Goal: Task Accomplishment & Management: Manage account settings

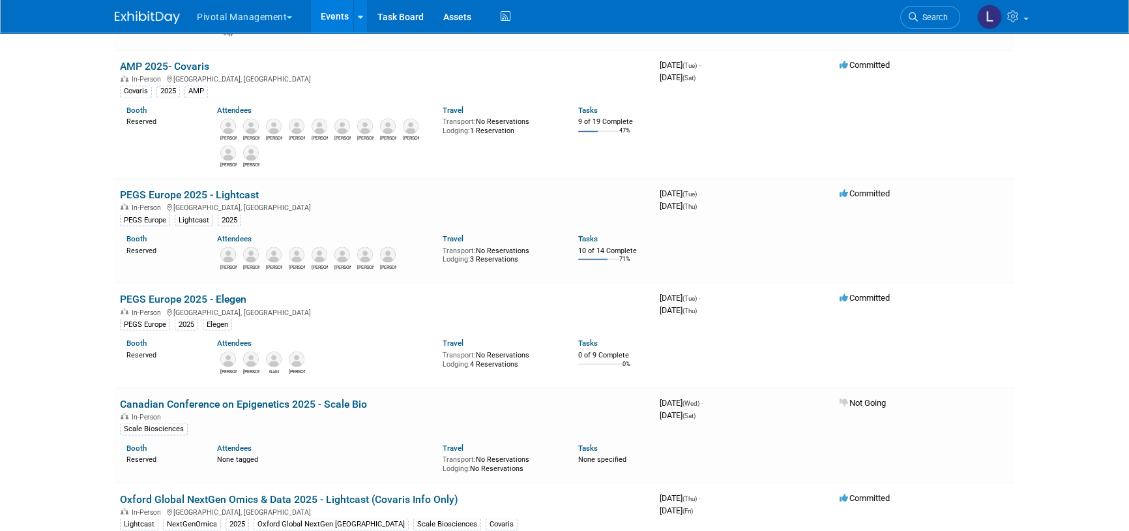
scroll to position [2953, 0]
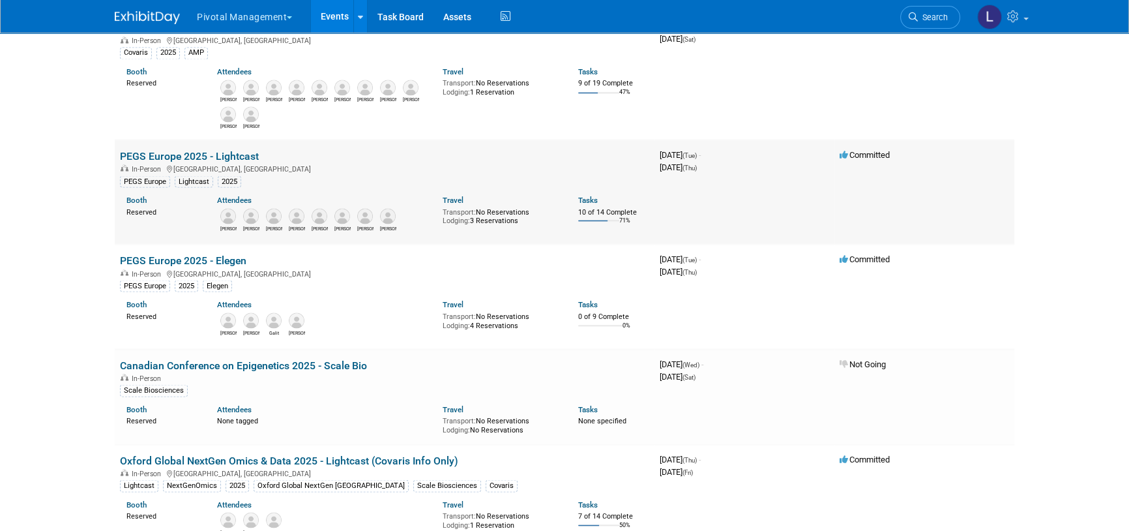
click at [177, 160] on link "PEGS Europe 2025 - Lightcast" at bounding box center [189, 155] width 139 height 12
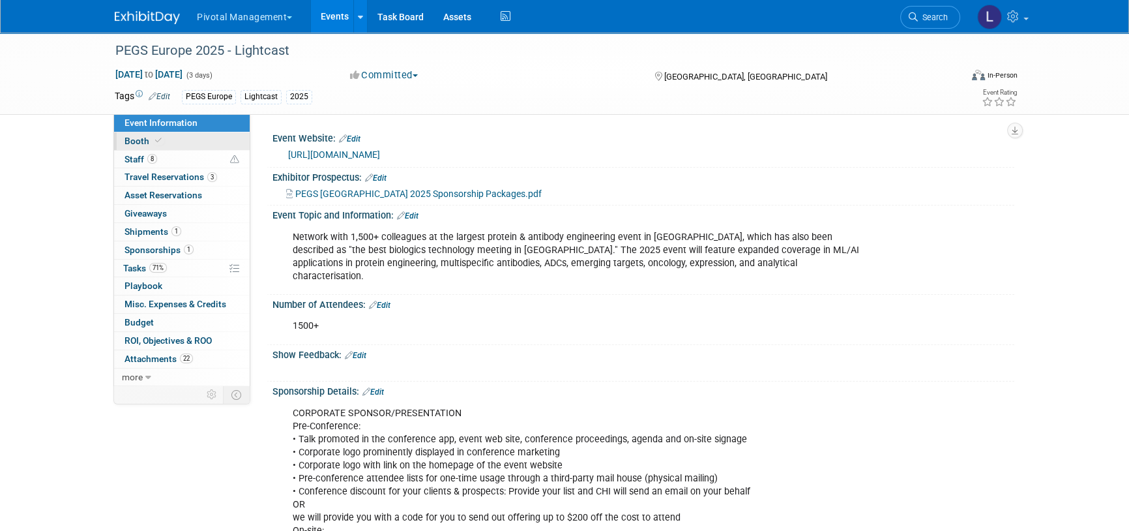
click at [160, 139] on span at bounding box center [159, 141] width 12 height 10
select select "Yes"
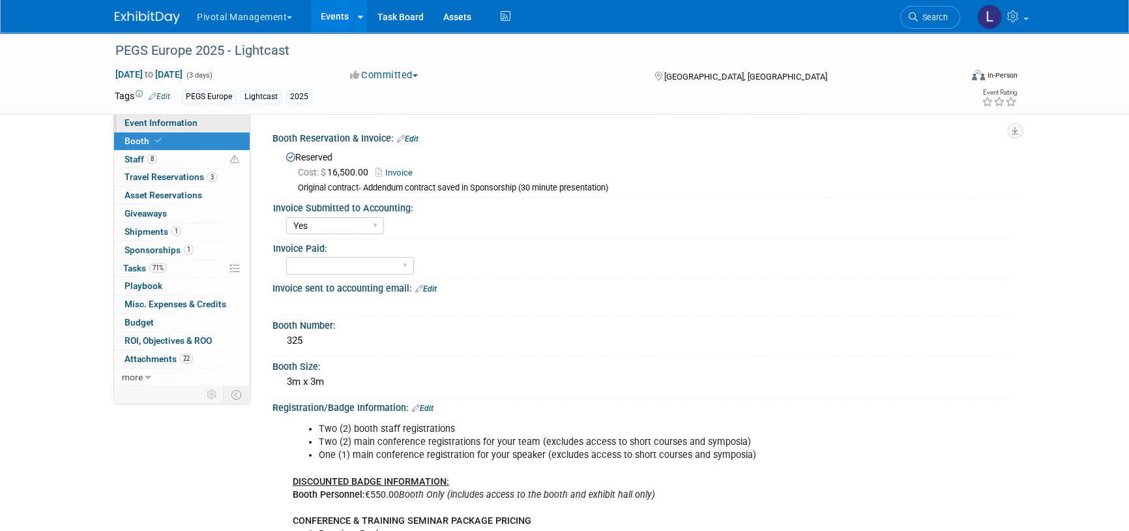
click at [205, 126] on link "Event Information" at bounding box center [182, 123] width 136 height 18
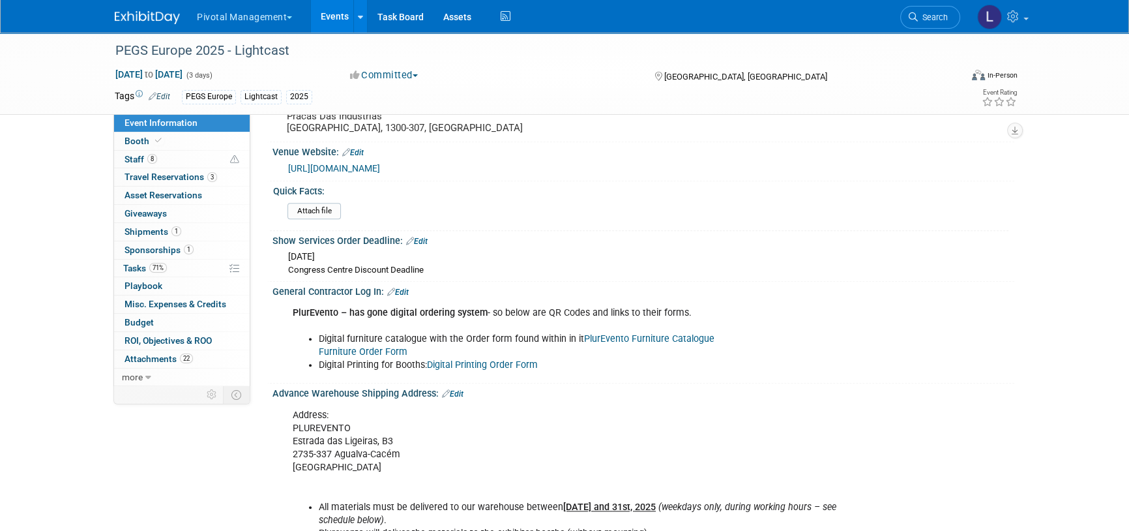
scroll to position [1536, 0]
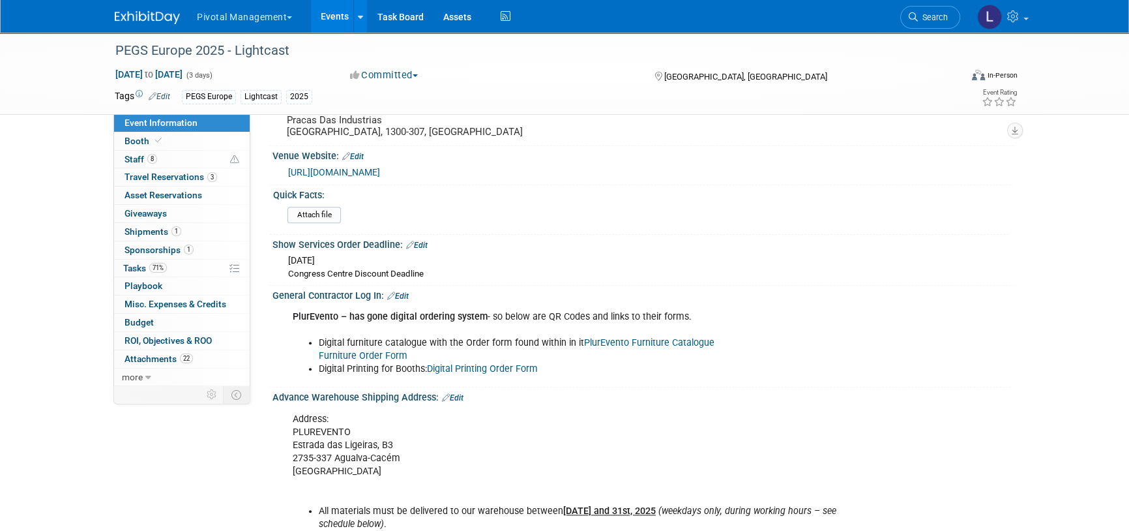
click at [671, 337] on link "PlurEvento Furniture Catalogue" at bounding box center [649, 342] width 130 height 11
click at [946, 20] on span "Search" at bounding box center [933, 17] width 30 height 10
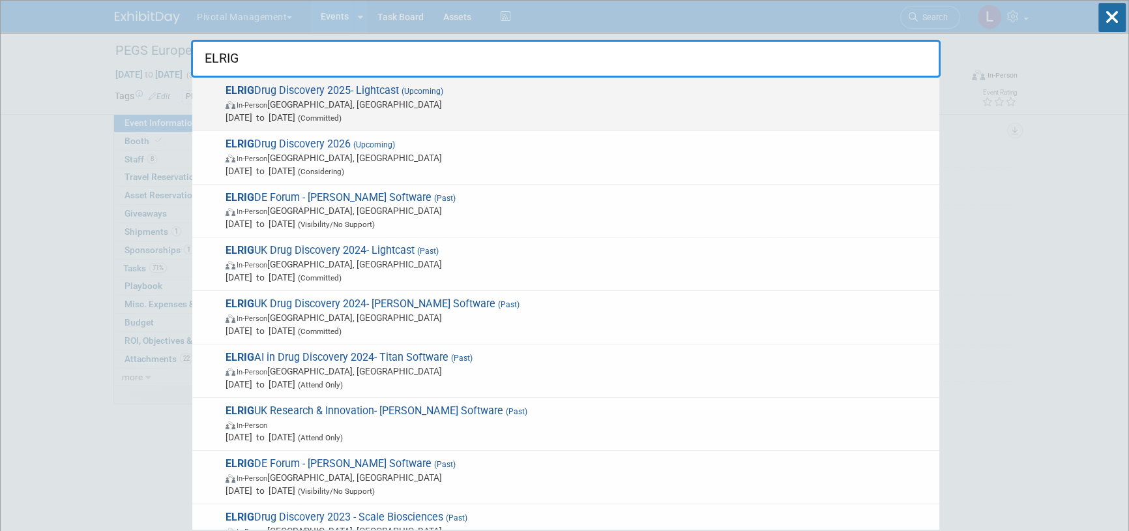
type input "ELRIG"
click at [336, 111] on span "Oct 21, 2025 to Oct 22, 2025 (Committed)" at bounding box center [579, 117] width 707 height 13
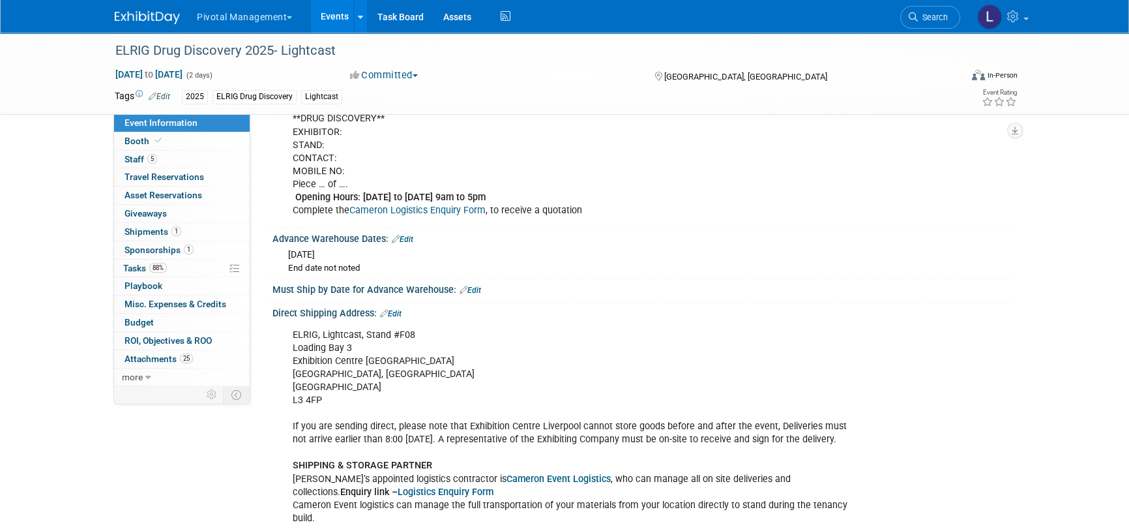
scroll to position [2724, 0]
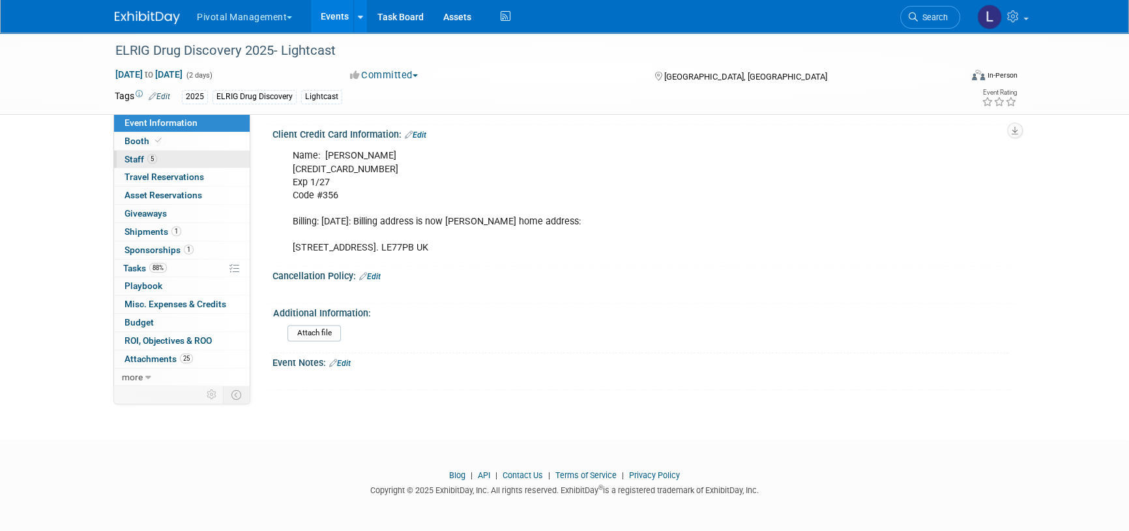
click at [141, 156] on span "Staff 5" at bounding box center [140, 159] width 33 height 10
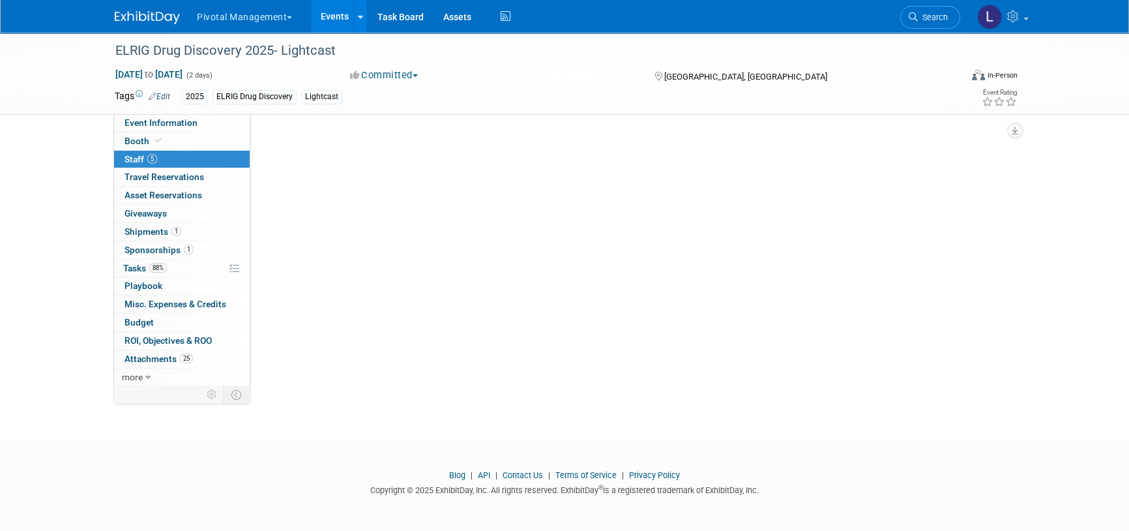
scroll to position [0, 0]
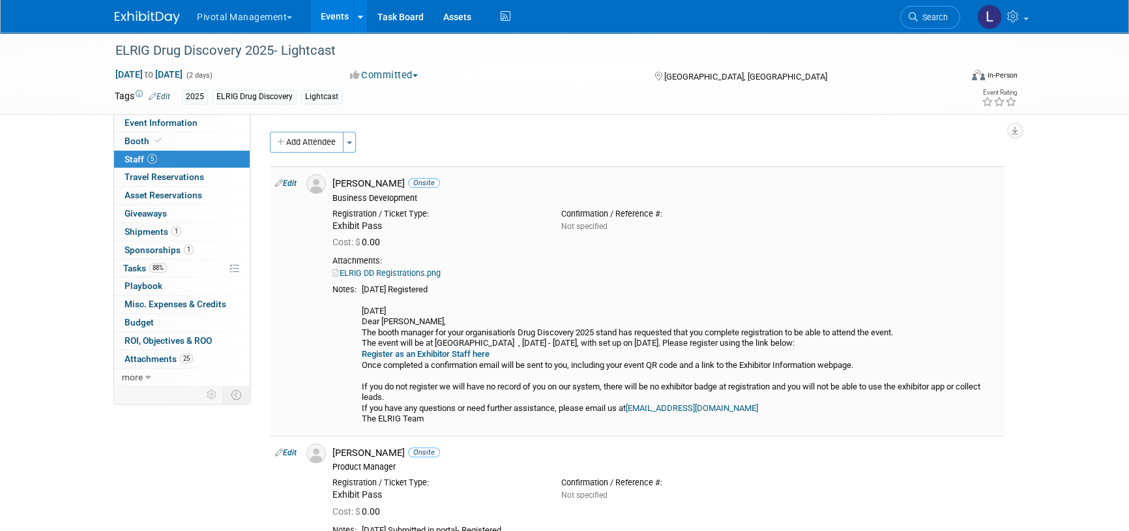
click at [411, 354] on link "Register as an Exhibitor Staff here" at bounding box center [426, 354] width 128 height 10
click at [158, 141] on icon at bounding box center [158, 140] width 7 height 7
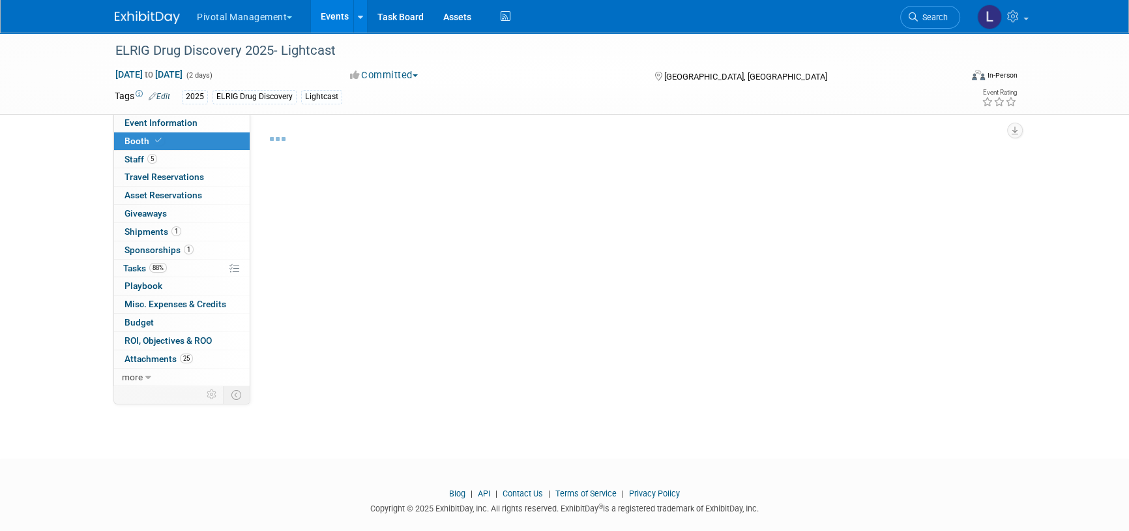
select select "Yes"
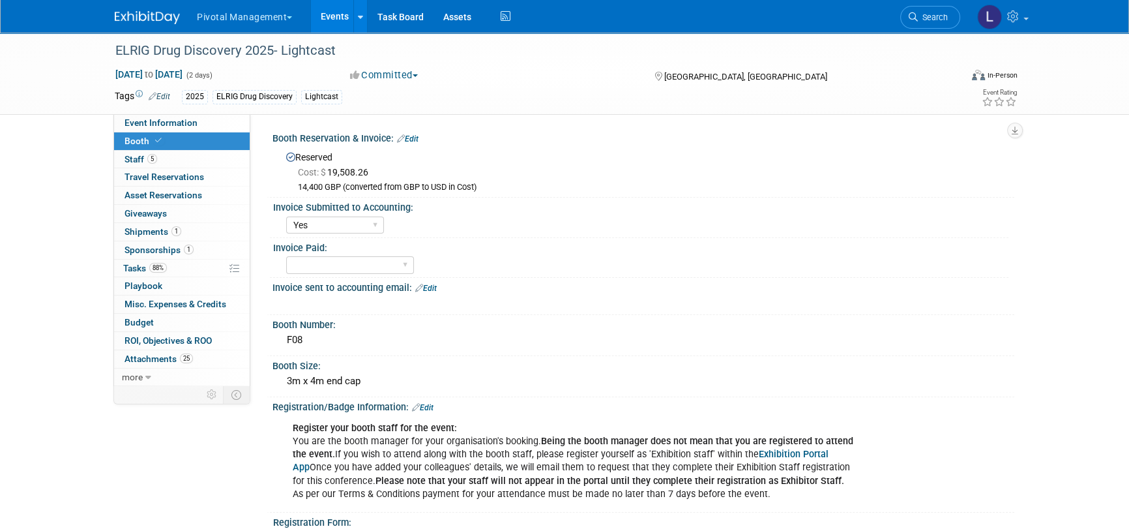
click at [770, 454] on link "Exhibition Portal App" at bounding box center [561, 460] width 536 height 24
click at [130, 268] on span "Tasks 88%" at bounding box center [145, 268] width 44 height 10
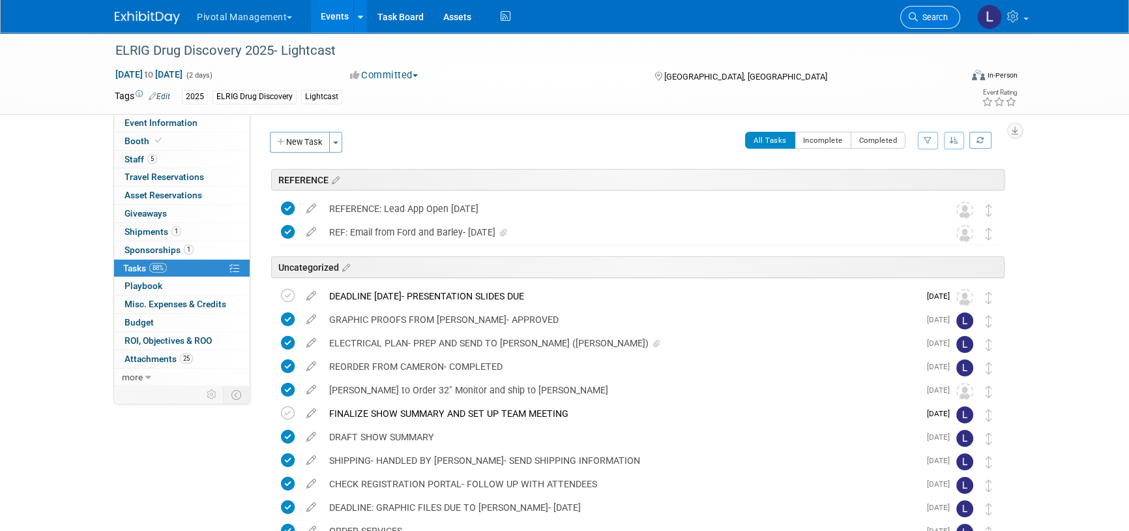
click at [909, 25] on link "Search" at bounding box center [930, 17] width 60 height 23
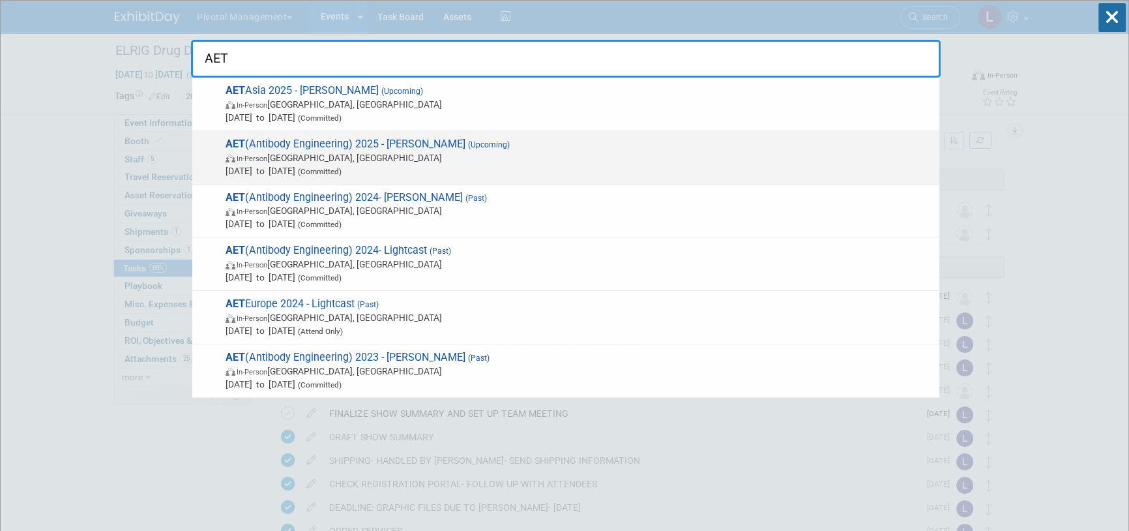
type input "AET"
click at [361, 145] on span "AET (Antibody Engineering) 2025 - Asimov (Upcoming) In-Person San Diego, CA Dec…" at bounding box center [577, 158] width 711 height 40
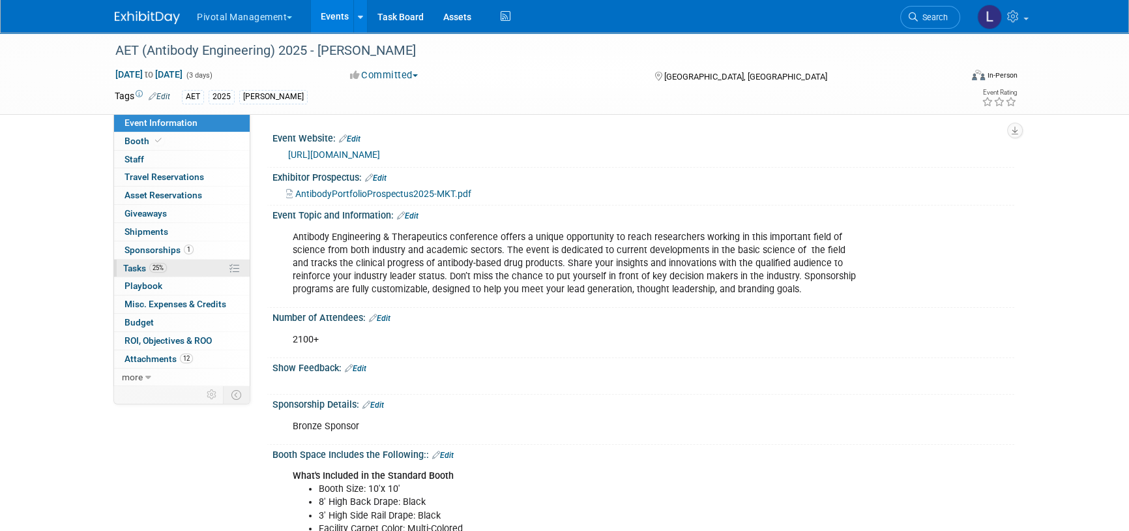
click at [123, 269] on span "Tasks 25%" at bounding box center [145, 268] width 44 height 10
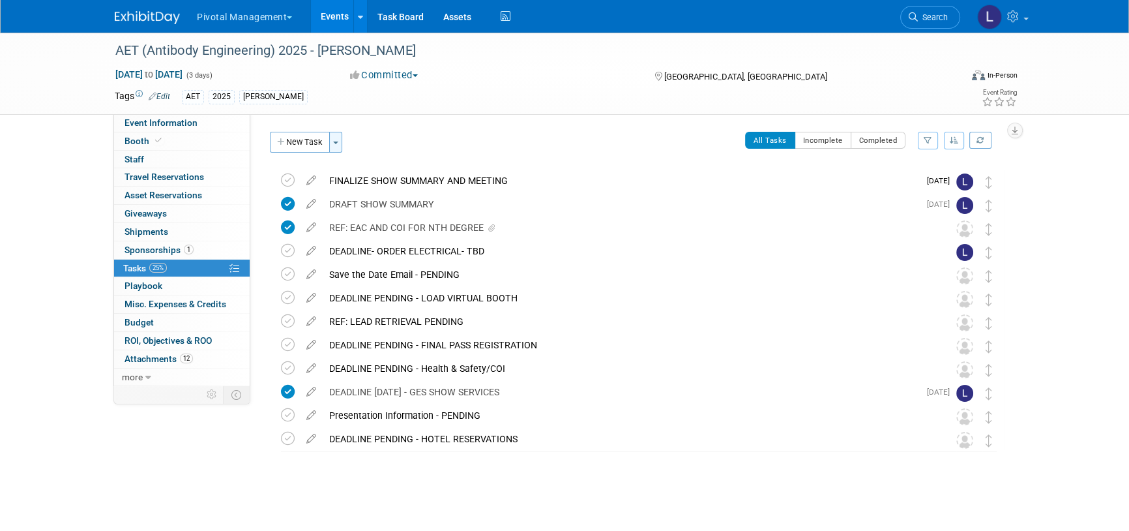
click at [338, 137] on button "Toggle Dropdown" at bounding box center [335, 142] width 13 height 21
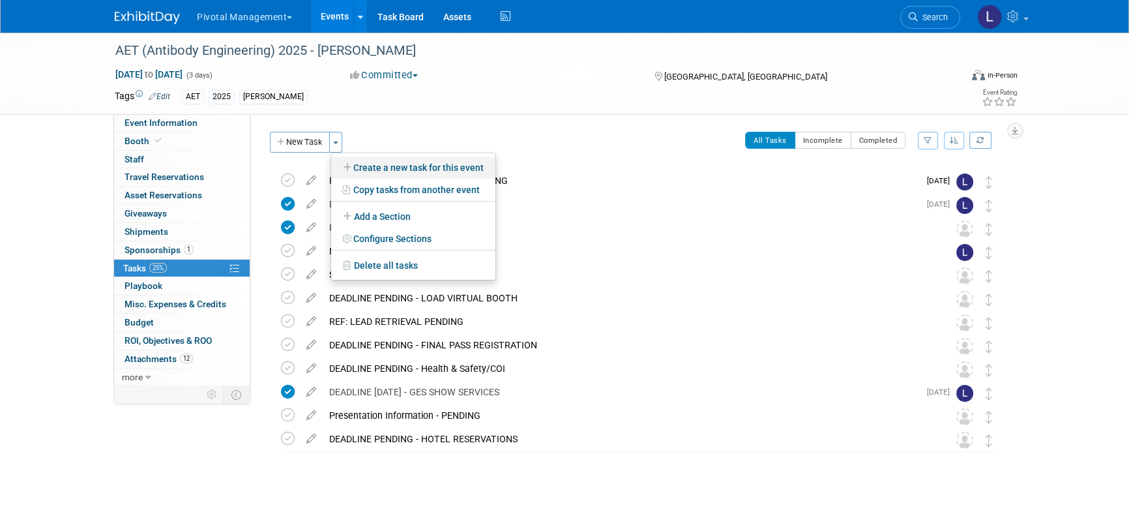
click at [353, 168] on link "Create a new task for this event" at bounding box center [413, 167] width 164 height 22
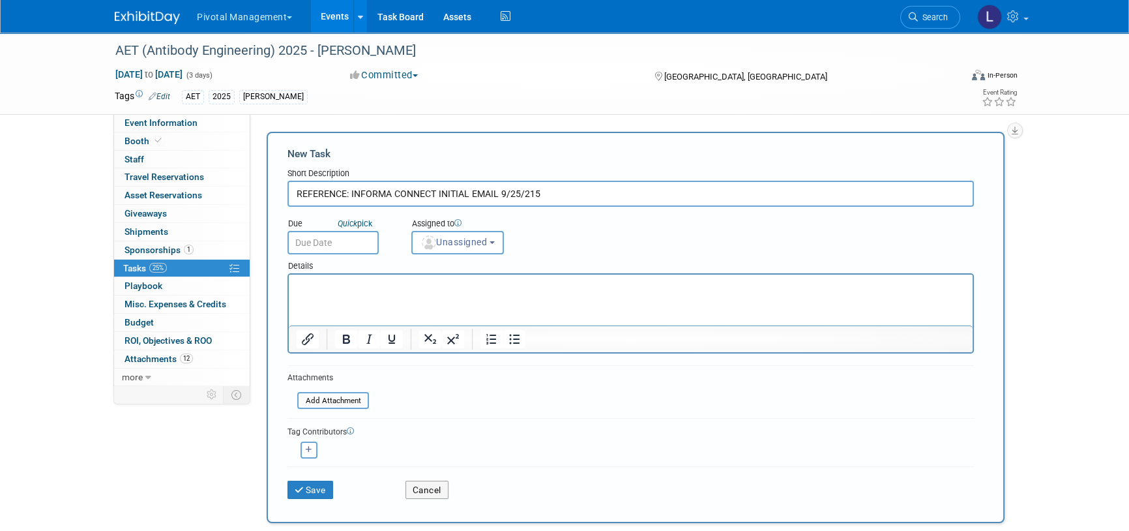
click at [559, 193] on input "REFERENCE: INFORMA CONNECT INITIAL EMAIL 9/25/215" at bounding box center [630, 194] width 686 height 26
type input "REFERENCE: INFORMA CONNECT INITIAL EMAIL [DATE]"
click at [390, 292] on html at bounding box center [631, 283] width 684 height 18
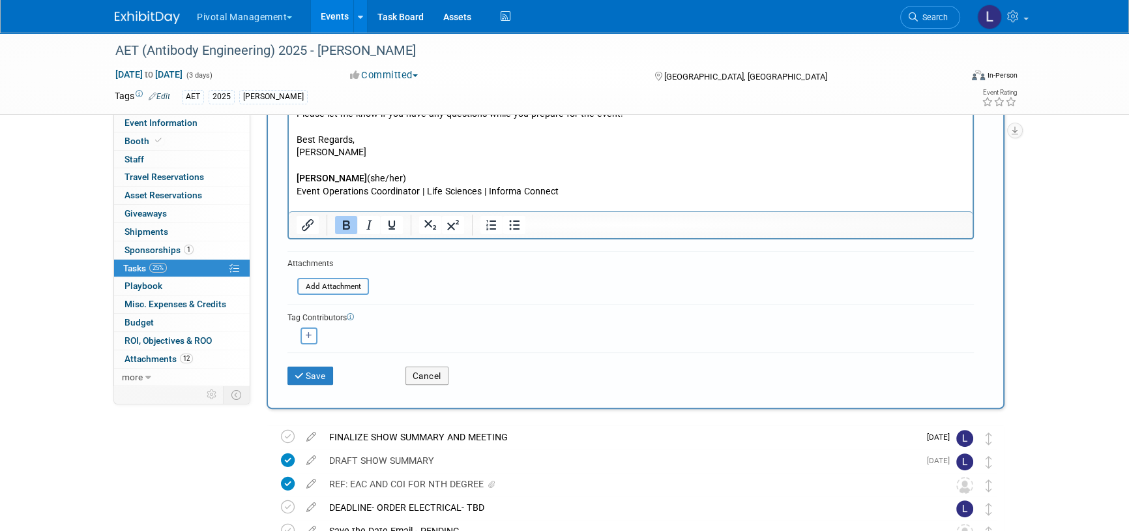
scroll to position [395, 0]
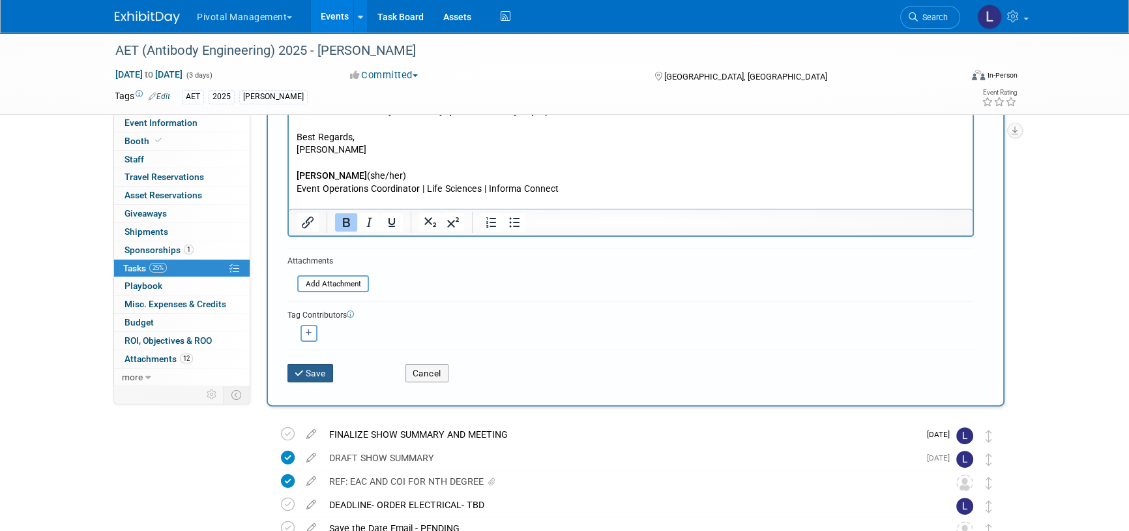
click at [302, 371] on icon "submit" at bounding box center [300, 373] width 11 height 9
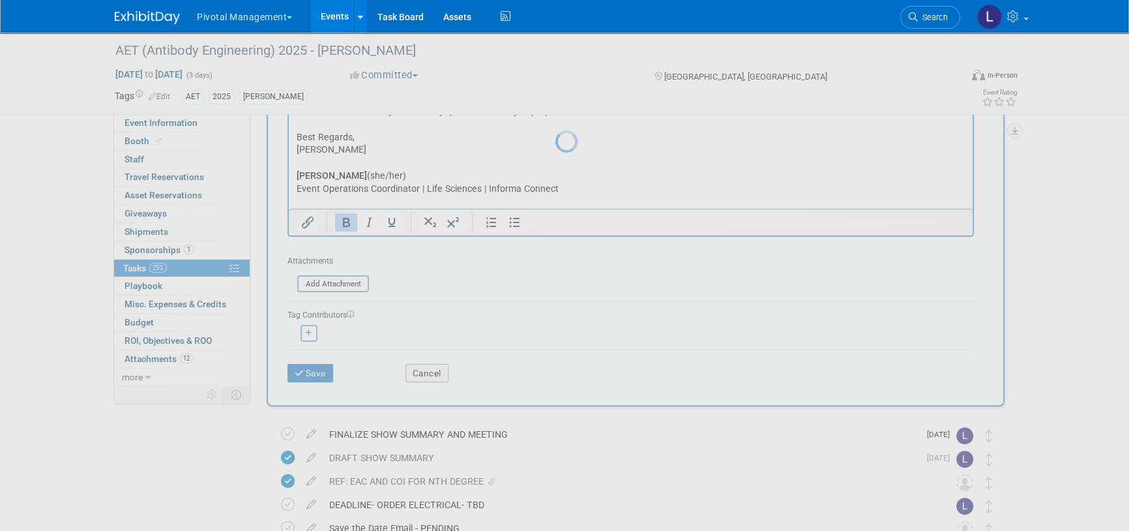
scroll to position [0, 0]
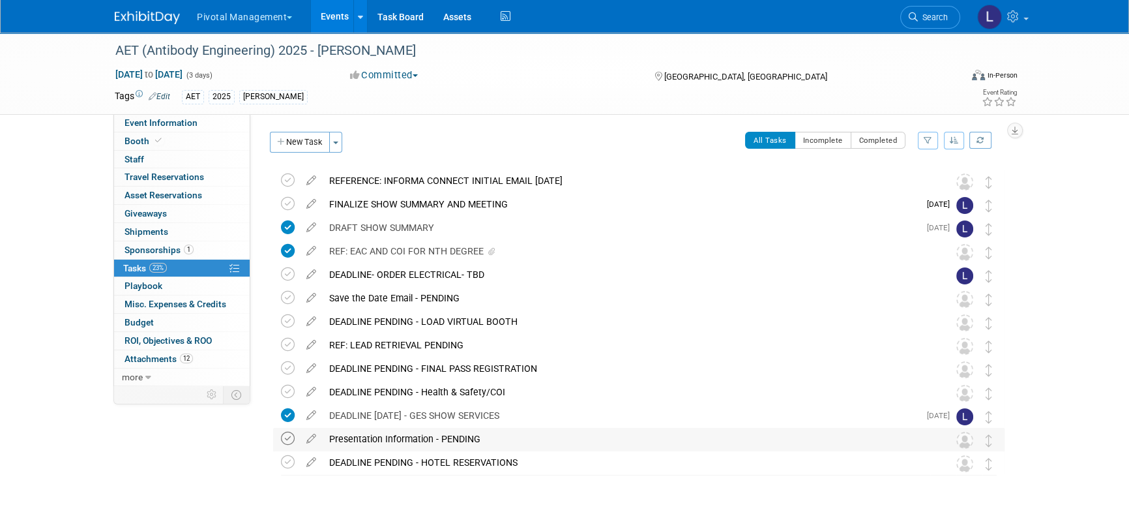
click at [291, 439] on icon at bounding box center [288, 439] width 14 height 14
click at [385, 209] on div "FINALIZE SHOW SUMMARY AND MEETING" at bounding box center [621, 204] width 596 height 22
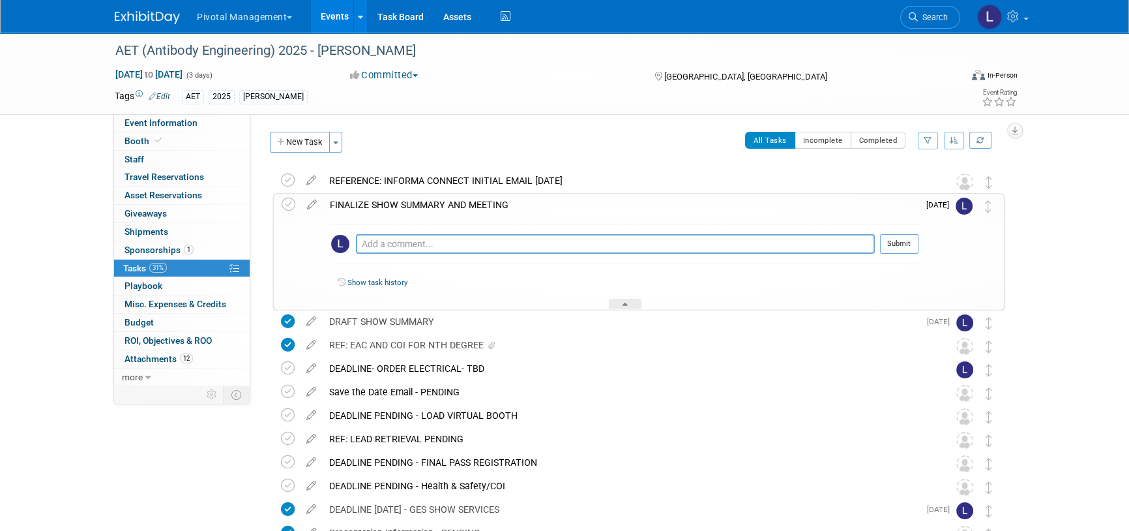
scroll to position [117, 0]
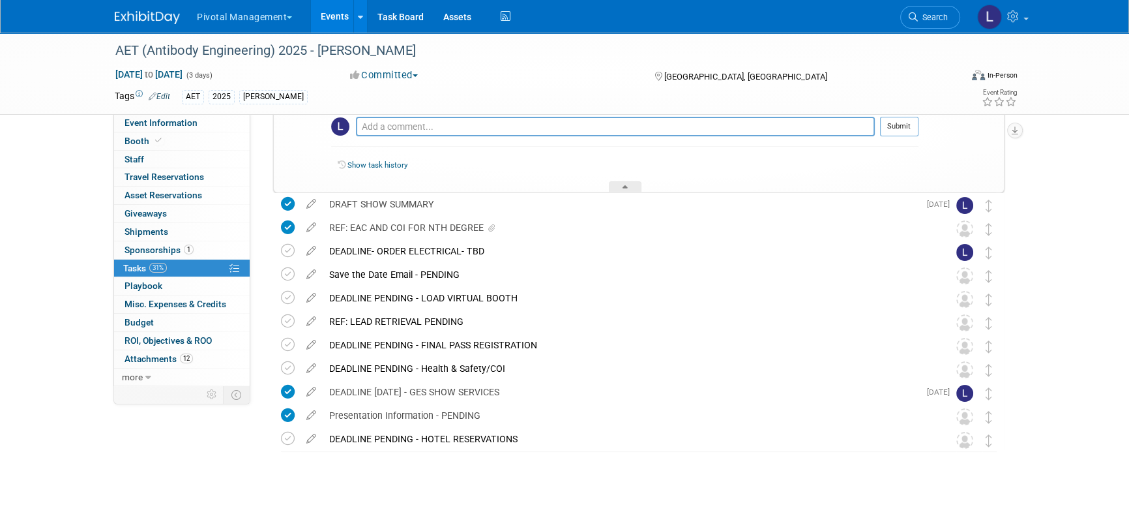
click at [366, 505] on div "AET (Antibody Engineering) 2025 - [PERSON_NAME] [DATE] to [DATE] (3 days) [DATE…" at bounding box center [564, 222] width 1129 height 615
click at [138, 175] on span "Travel Reservations 0" at bounding box center [164, 176] width 80 height 10
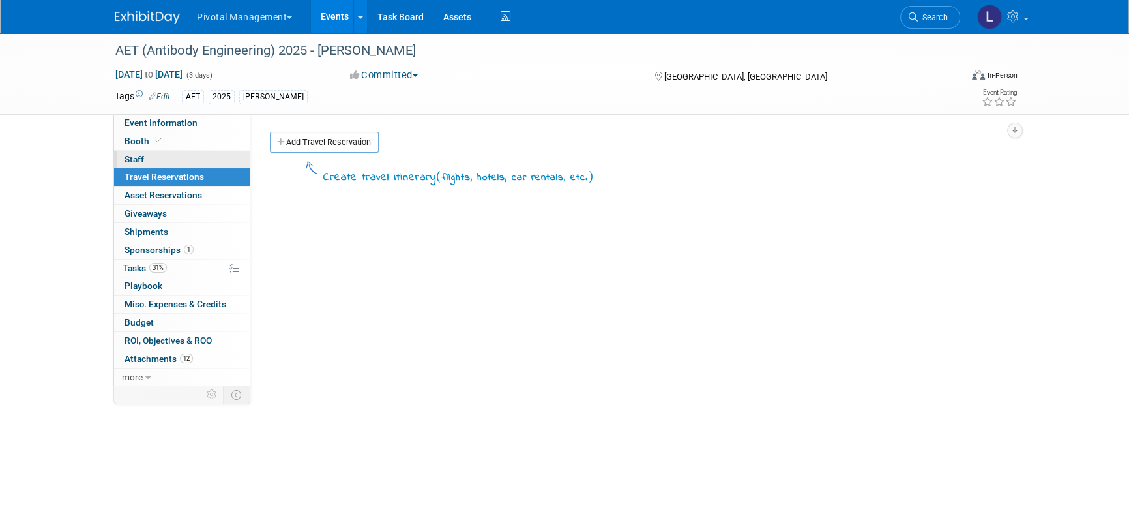
click at [138, 156] on span "Staff 0" at bounding box center [134, 159] width 20 height 10
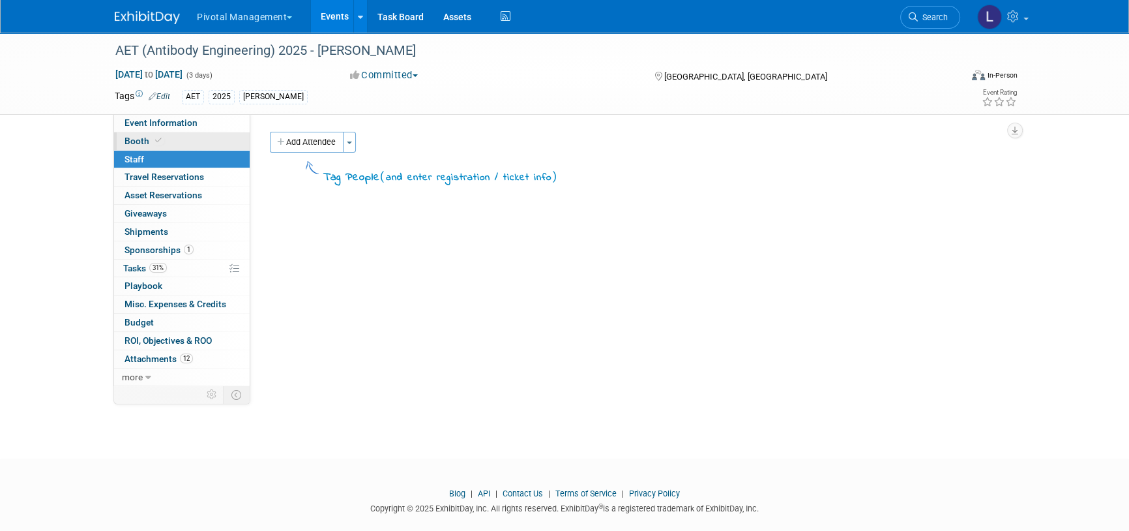
click at [144, 139] on span "Booth" at bounding box center [144, 141] width 40 height 10
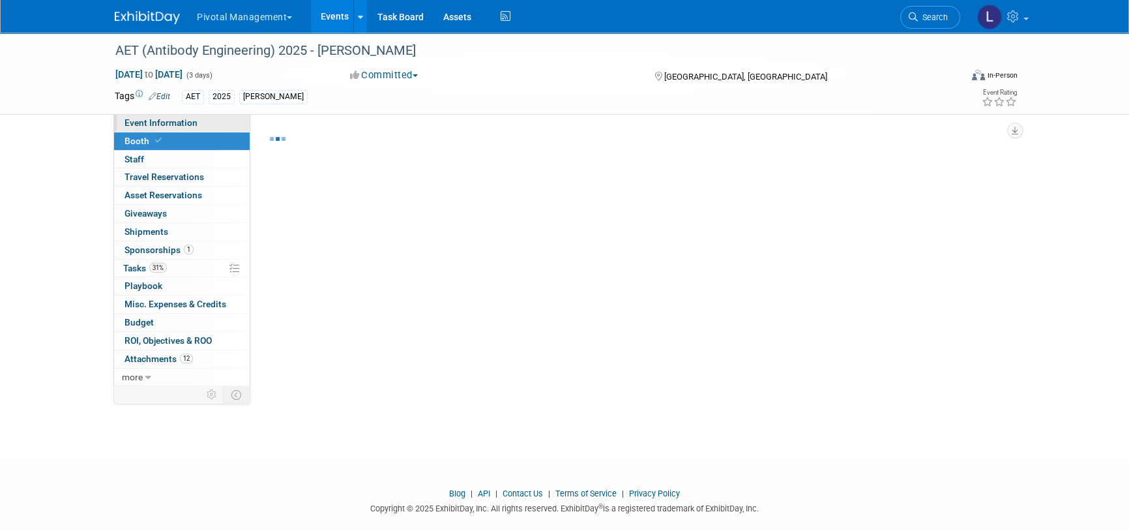
select select "Yes"
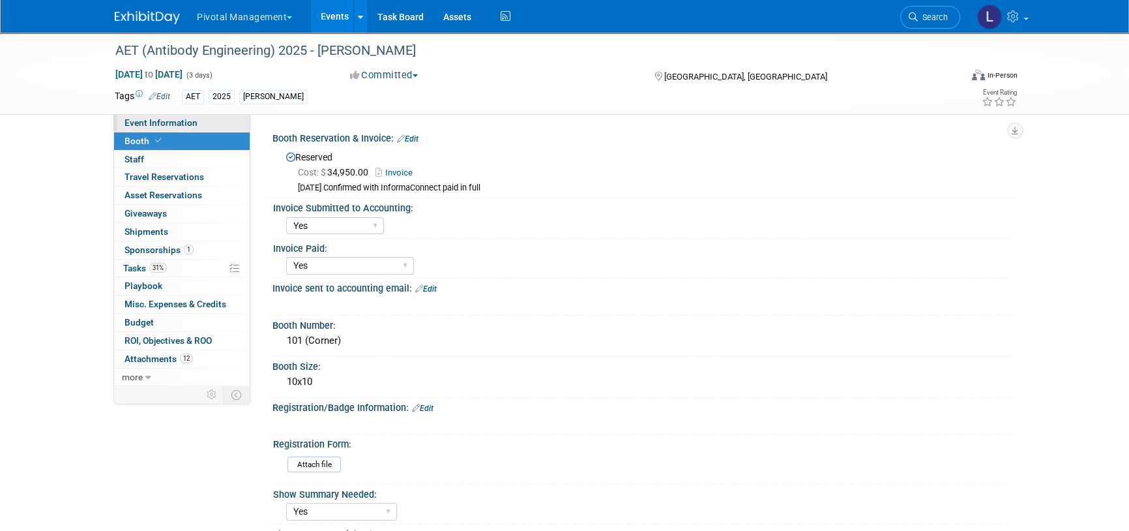
click at [147, 123] on span "Event Information" at bounding box center [160, 122] width 73 height 10
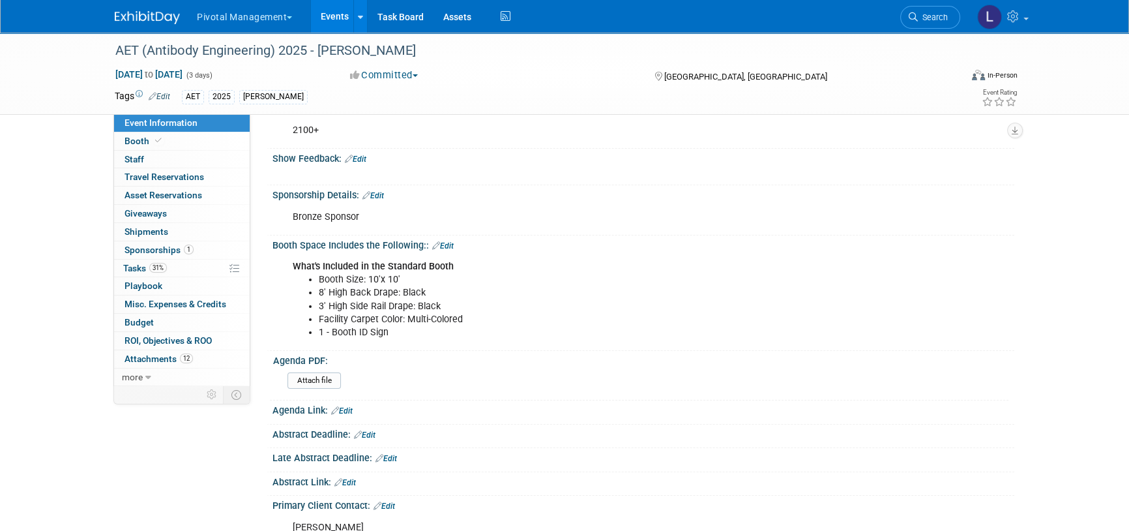
scroll to position [215, 0]
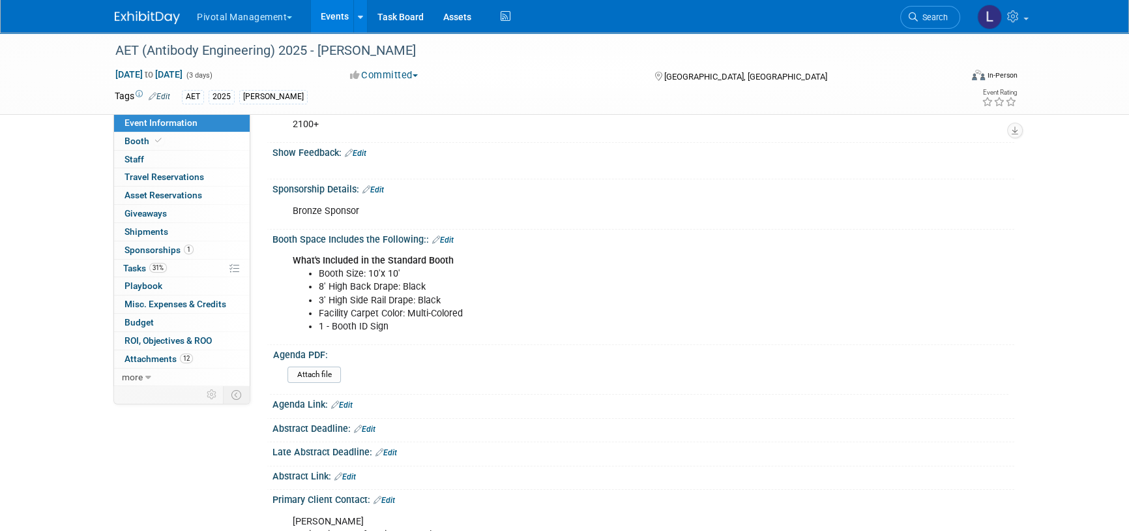
click at [378, 185] on link "Edit" at bounding box center [373, 189] width 22 height 9
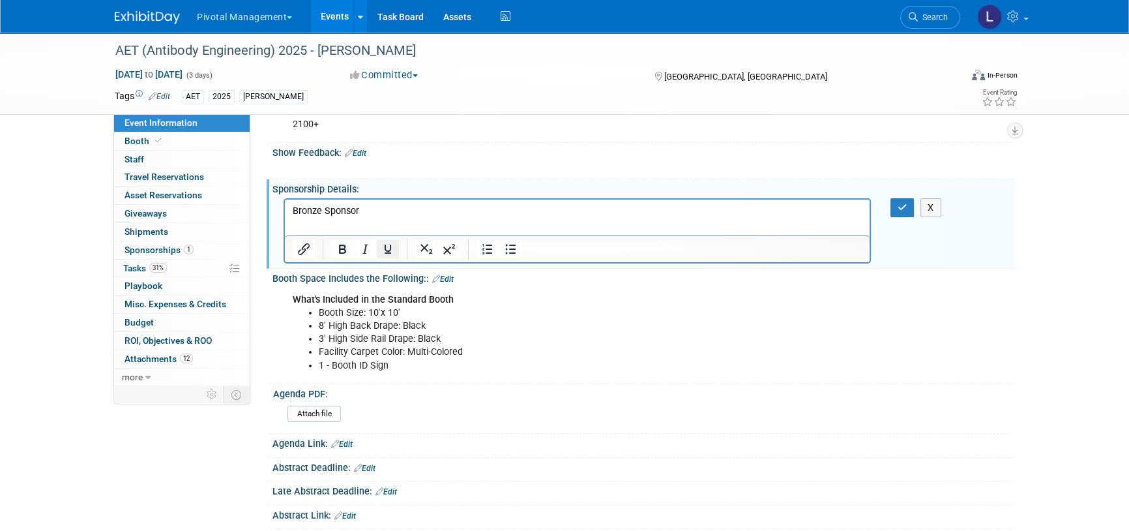
scroll to position [0, 0]
click at [398, 215] on p "Bronze Sponsor" at bounding box center [578, 210] width 570 height 13
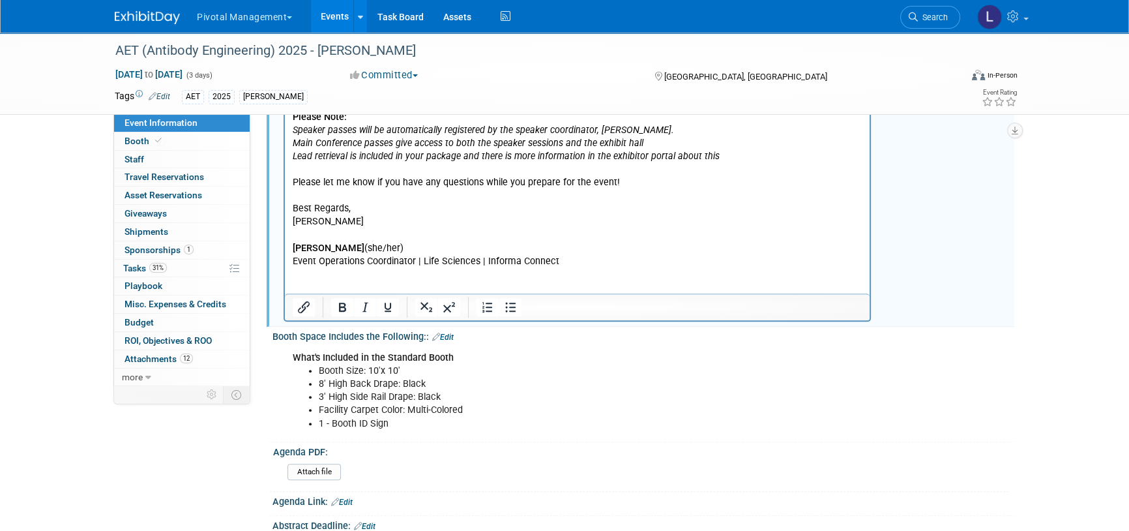
scroll to position [770, 0]
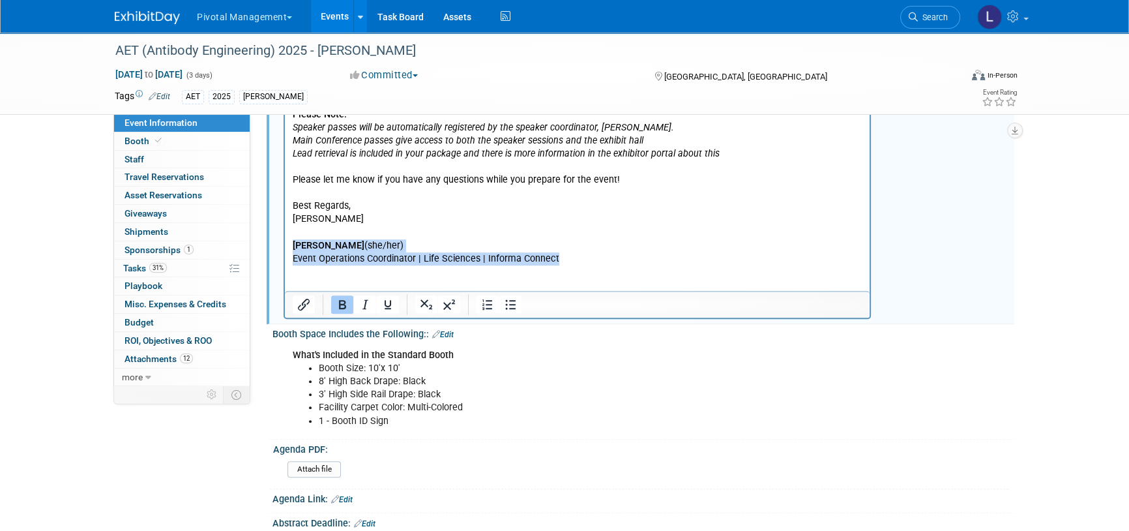
drag, startPoint x: 581, startPoint y: 272, endPoint x: 287, endPoint y: 253, distance: 295.2
copy body "[PERSON_NAME] (she/her) Event Operations Coordinator | Life Sciences | Informa …"
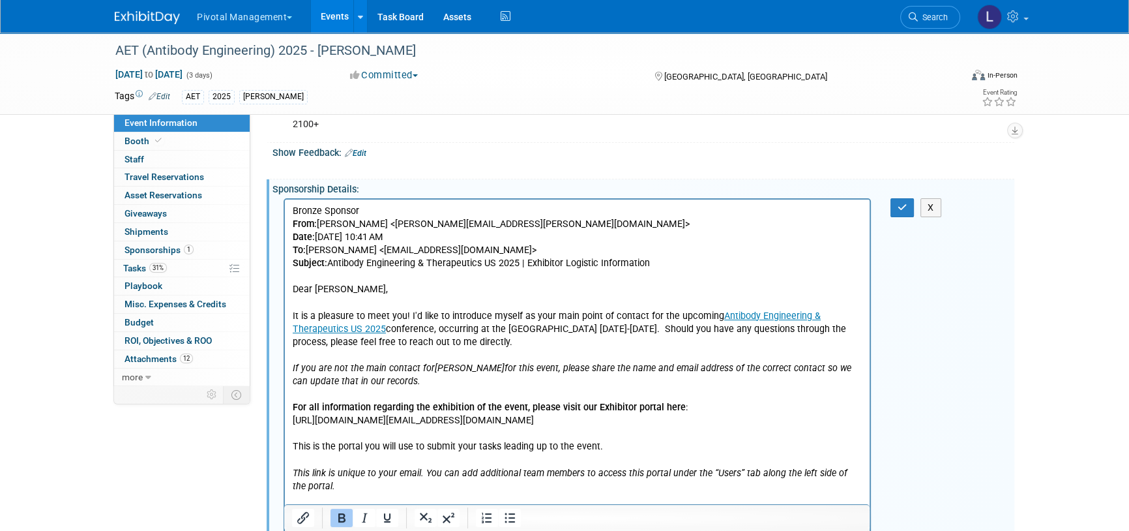
scroll to position [205, 0]
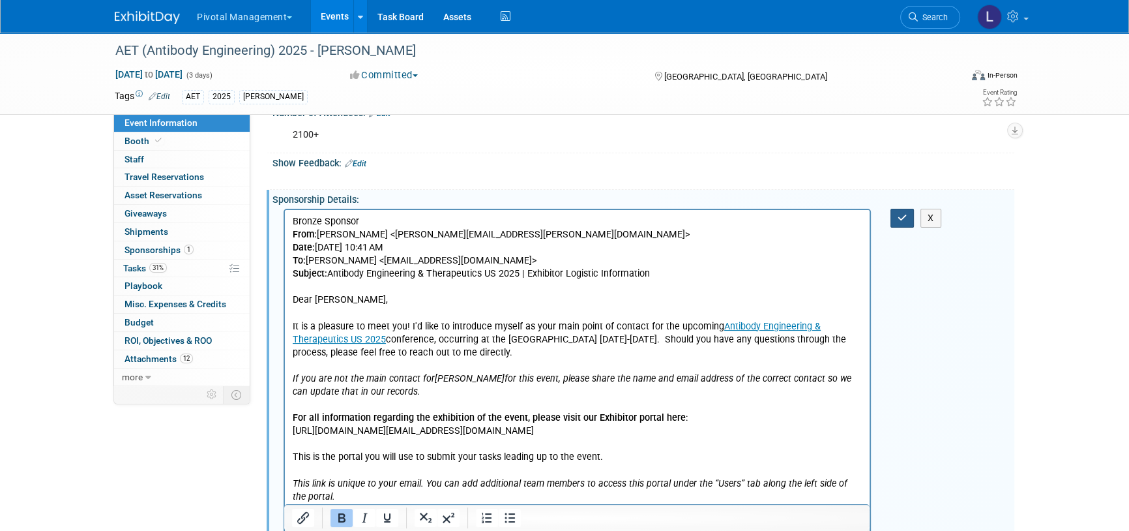
click at [909, 220] on button "button" at bounding box center [902, 218] width 24 height 19
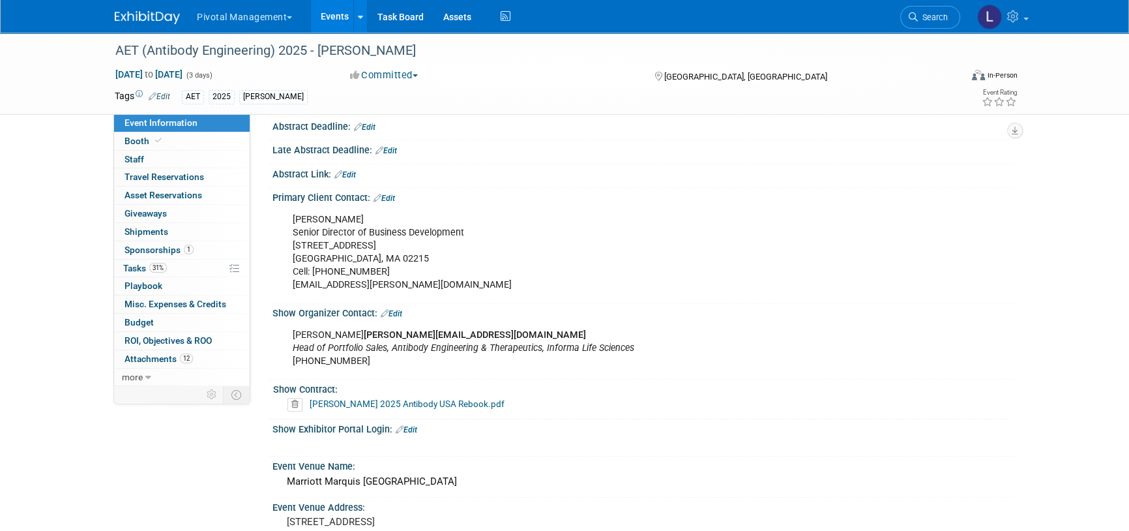
scroll to position [1162, 0]
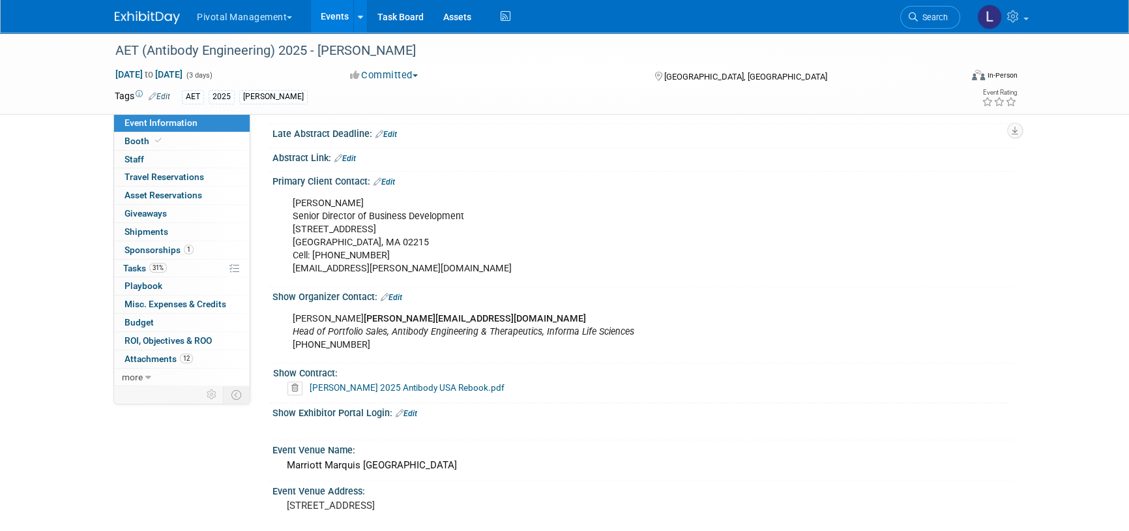
click at [396, 302] on link "Edit" at bounding box center [392, 297] width 22 height 9
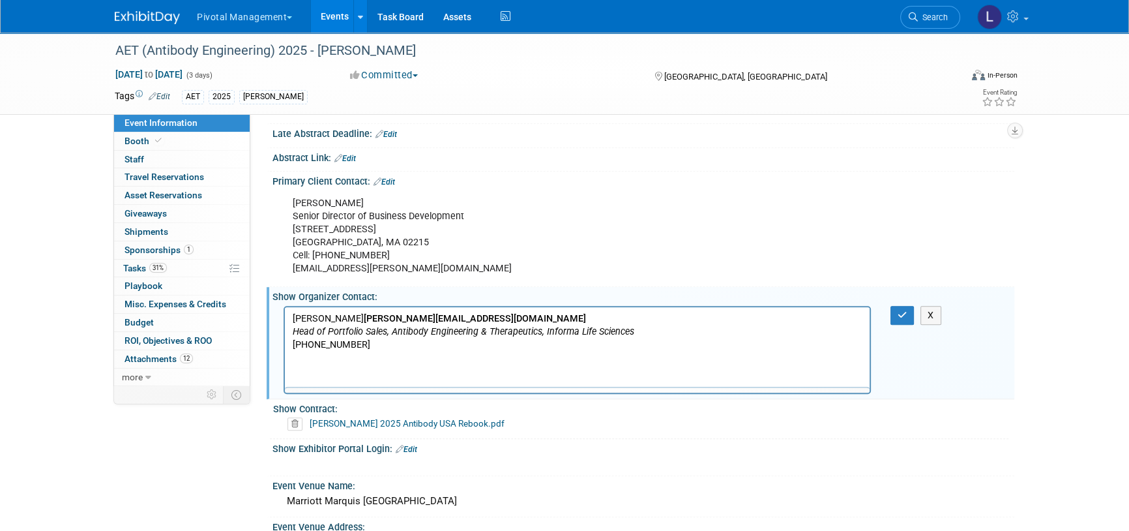
scroll to position [0, 0]
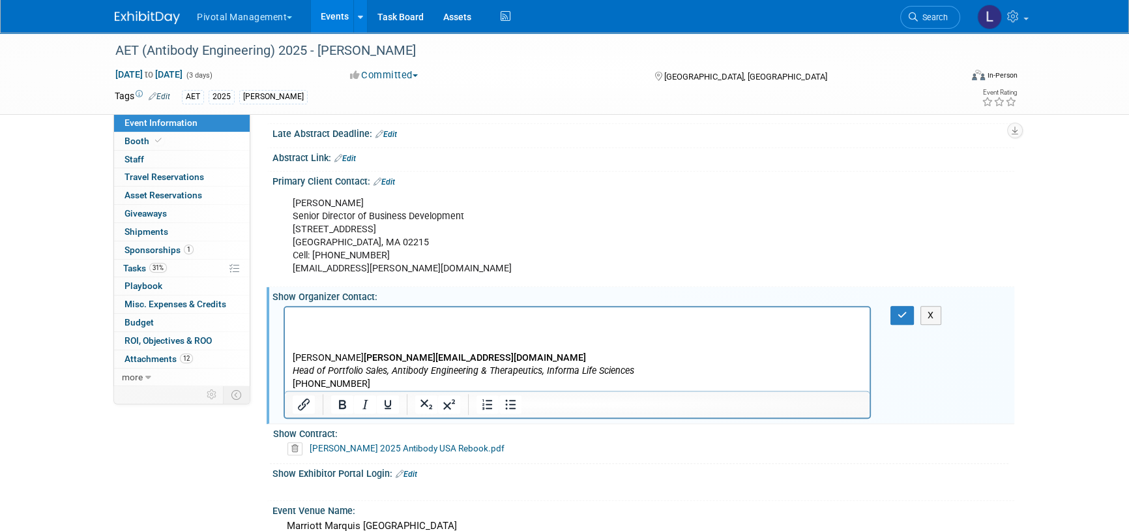
click at [321, 308] on html "Blake Shuka [EMAIL_ADDRESS][DOMAIN_NAME] Head of Portfolio Sales, Antibody Engi…" at bounding box center [577, 347] width 585 height 83
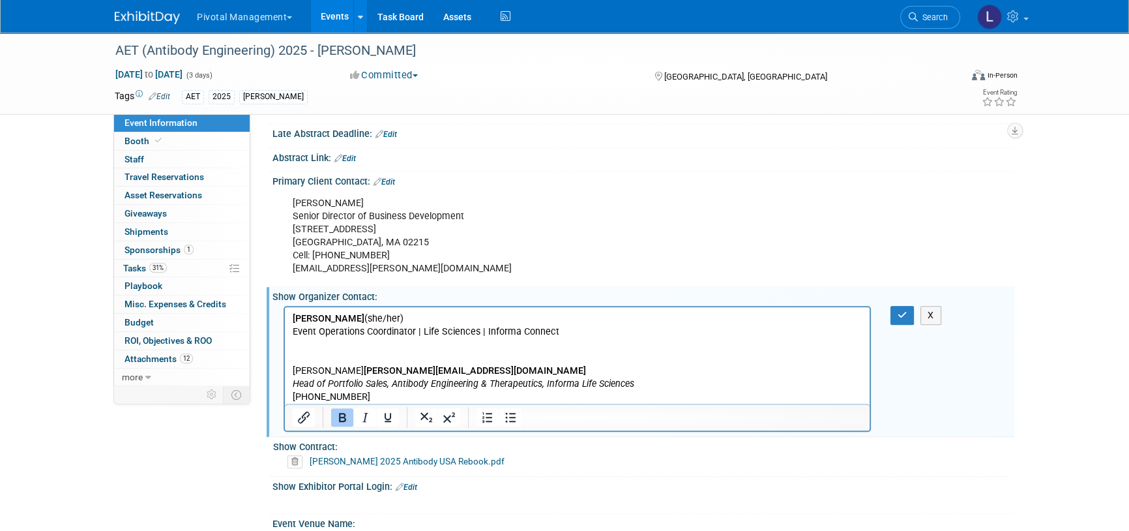
click at [452, 312] on p "[PERSON_NAME] (she/her)" at bounding box center [578, 318] width 570 height 13
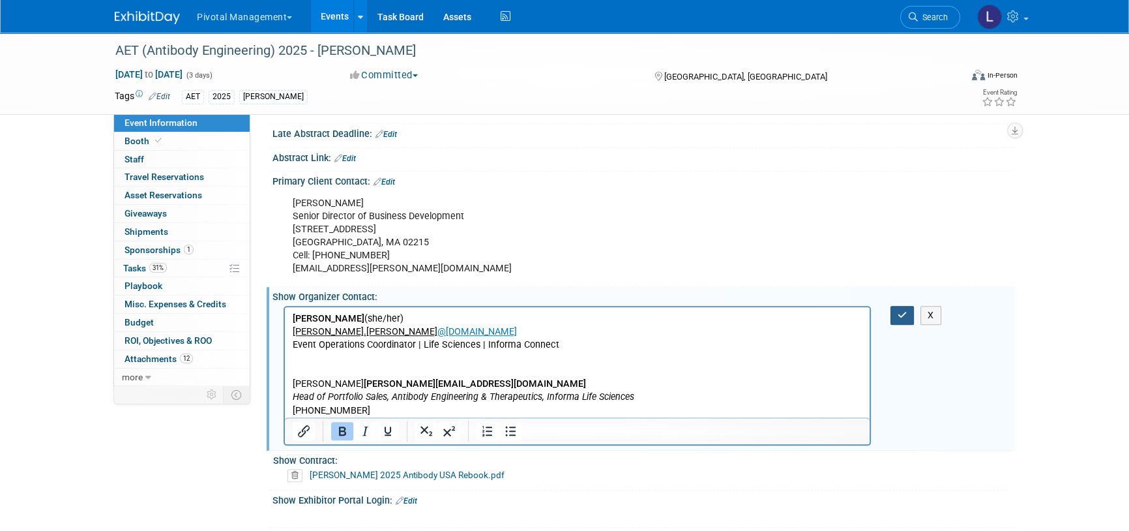
click at [898, 319] on icon "button" at bounding box center [903, 314] width 10 height 9
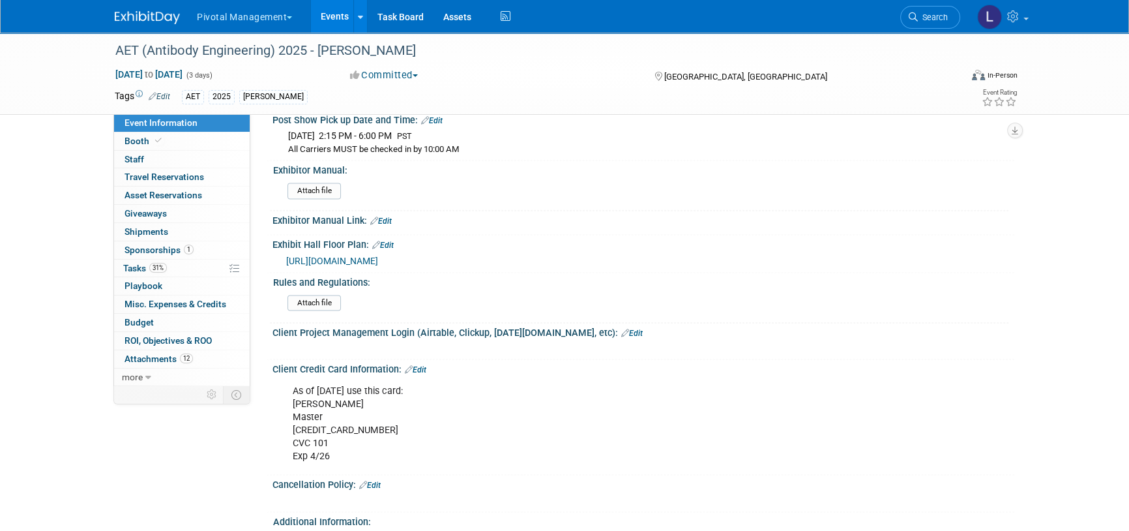
scroll to position [2310, 0]
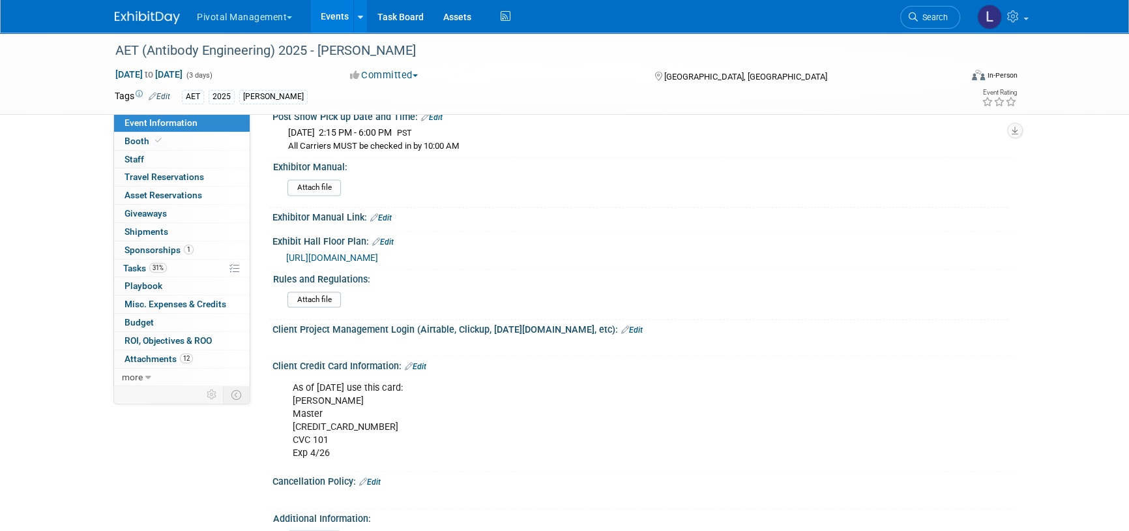
click at [621, 325] on link "Edit" at bounding box center [632, 329] width 22 height 9
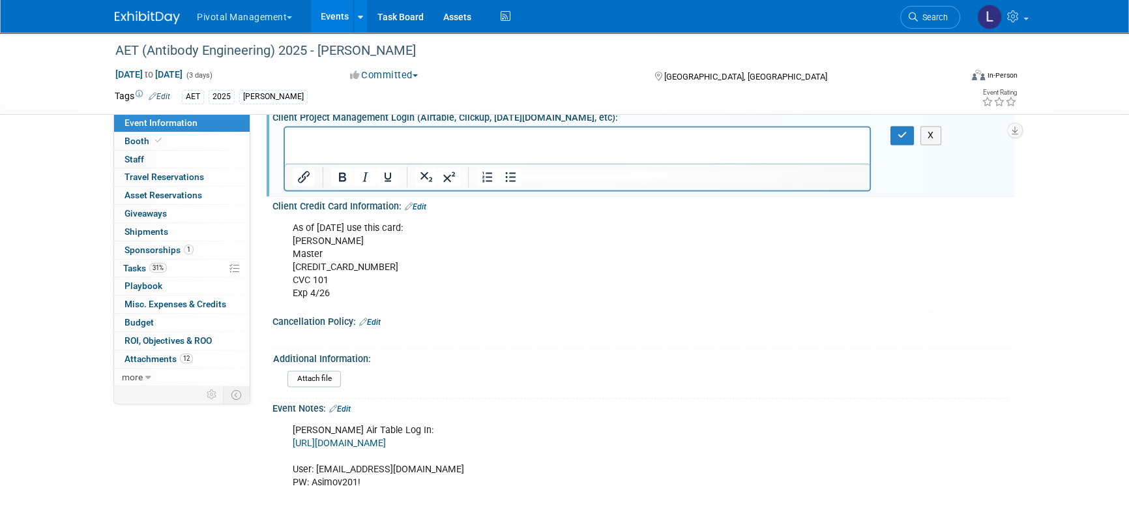
scroll to position [2532, 0]
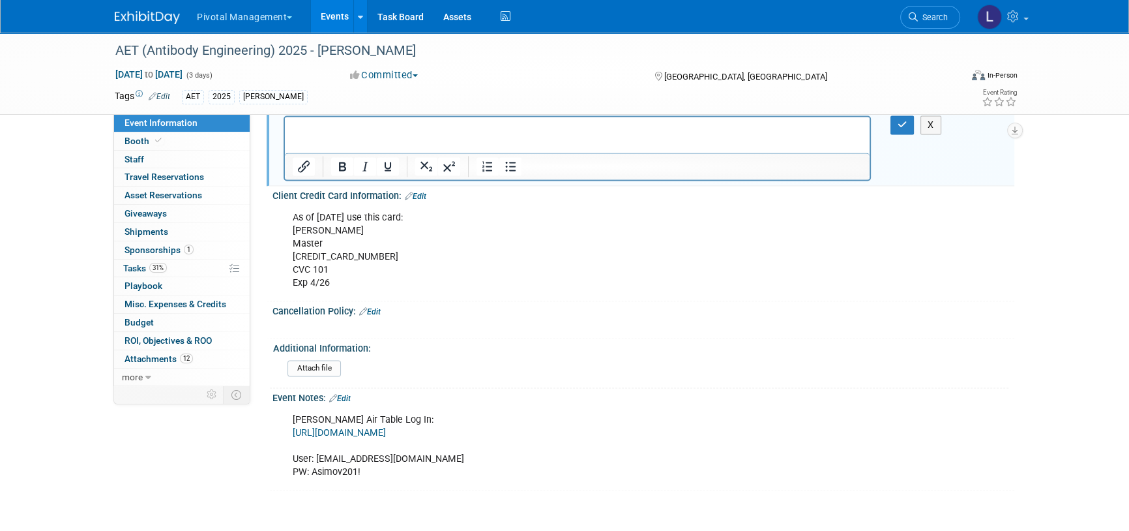
click at [351, 394] on link "Edit" at bounding box center [340, 398] width 22 height 9
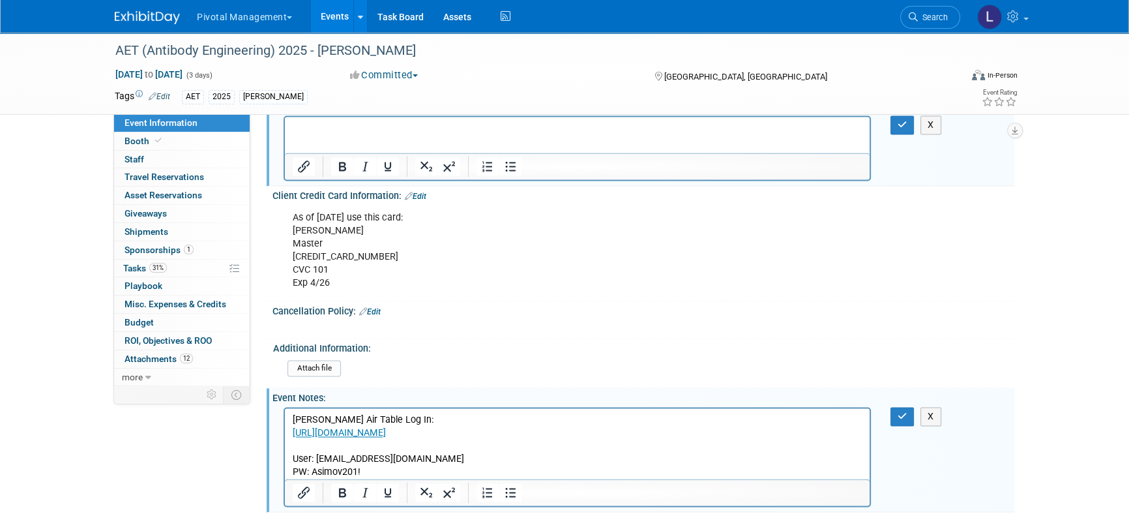
scroll to position [0, 0]
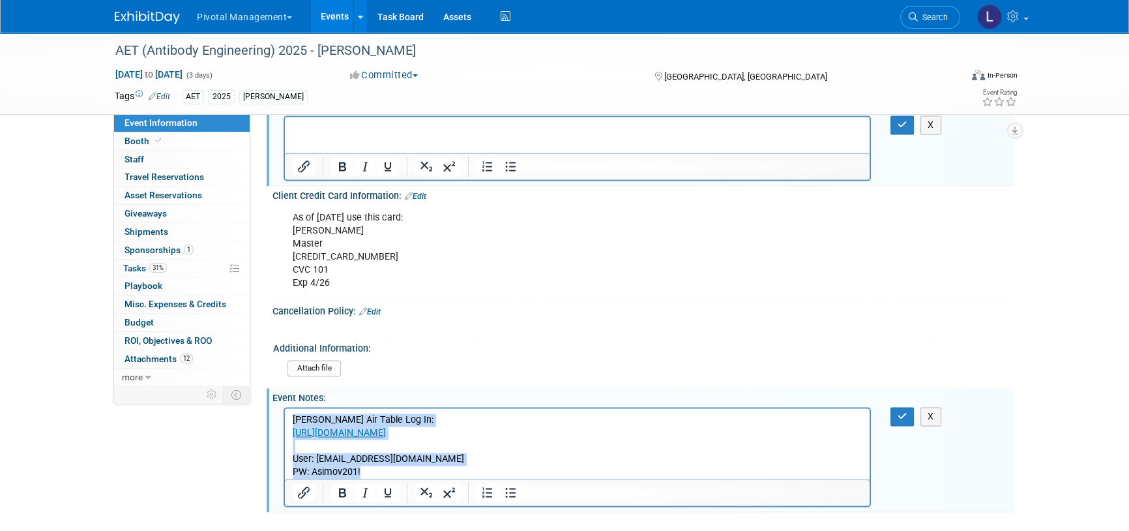
drag, startPoint x: 373, startPoint y: 472, endPoint x: 274, endPoint y: 404, distance: 119.5
click at [285, 407] on html "[PERSON_NAME] Air Table Log In: [URL][DOMAIN_NAME] User: [EMAIL_ADDRESS][DOMAIN…" at bounding box center [577, 442] width 585 height 70
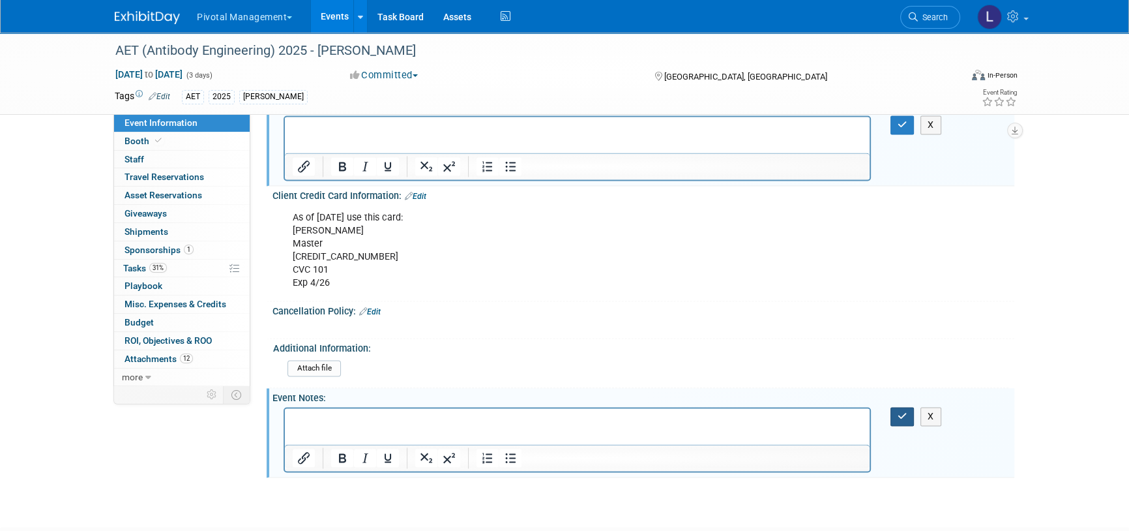
click at [904, 411] on icon "button" at bounding box center [903, 415] width 10 height 9
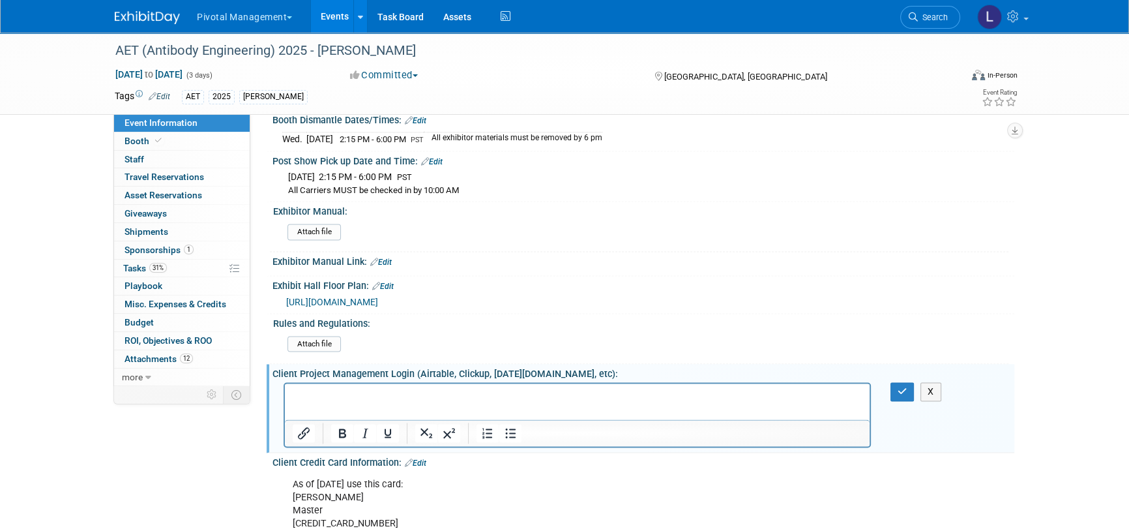
scroll to position [2259, 0]
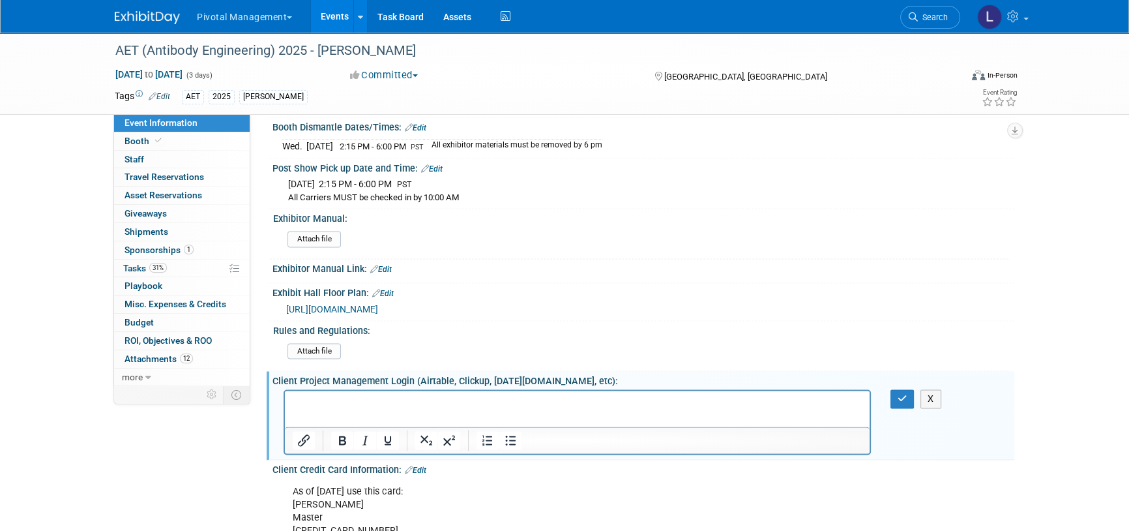
click at [344, 405] on p "Rich Text Area. Press ALT-0 for help." at bounding box center [578, 402] width 570 height 13
paste body "Rich Text Area. Press ALT-0 for help."
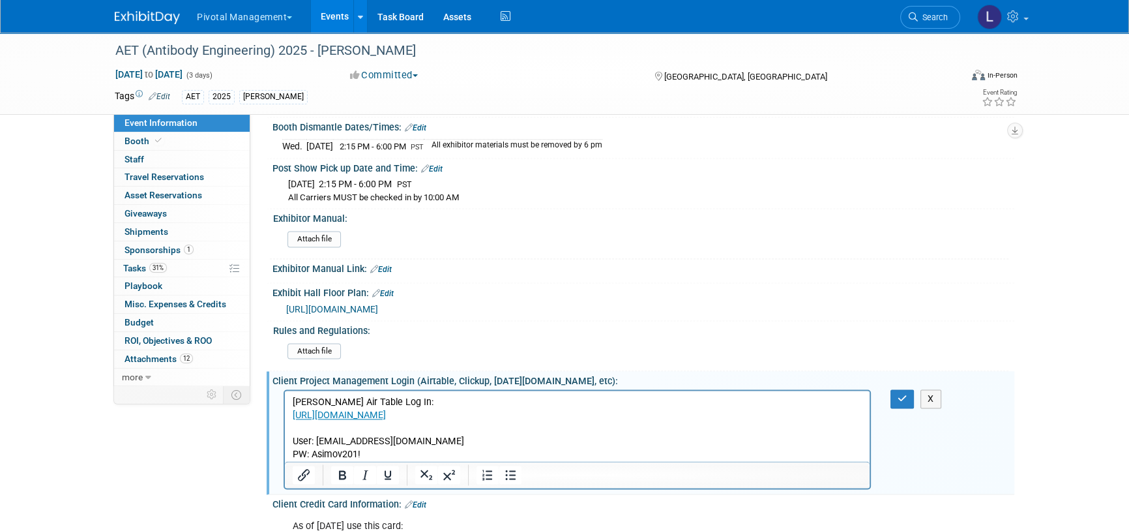
click at [344, 430] on p "[PERSON_NAME] Air Table Log In: [URL][DOMAIN_NAME] User: [EMAIL_ADDRESS][DOMAIN…" at bounding box center [578, 428] width 570 height 65
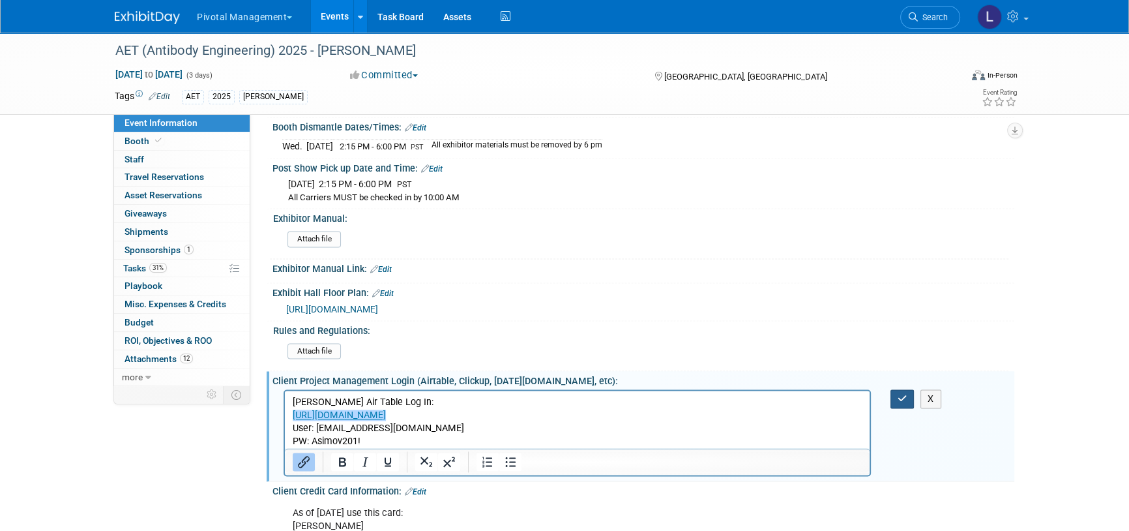
click at [900, 397] on button "button" at bounding box center [902, 398] width 24 height 19
